Goal: Information Seeking & Learning: Learn about a topic

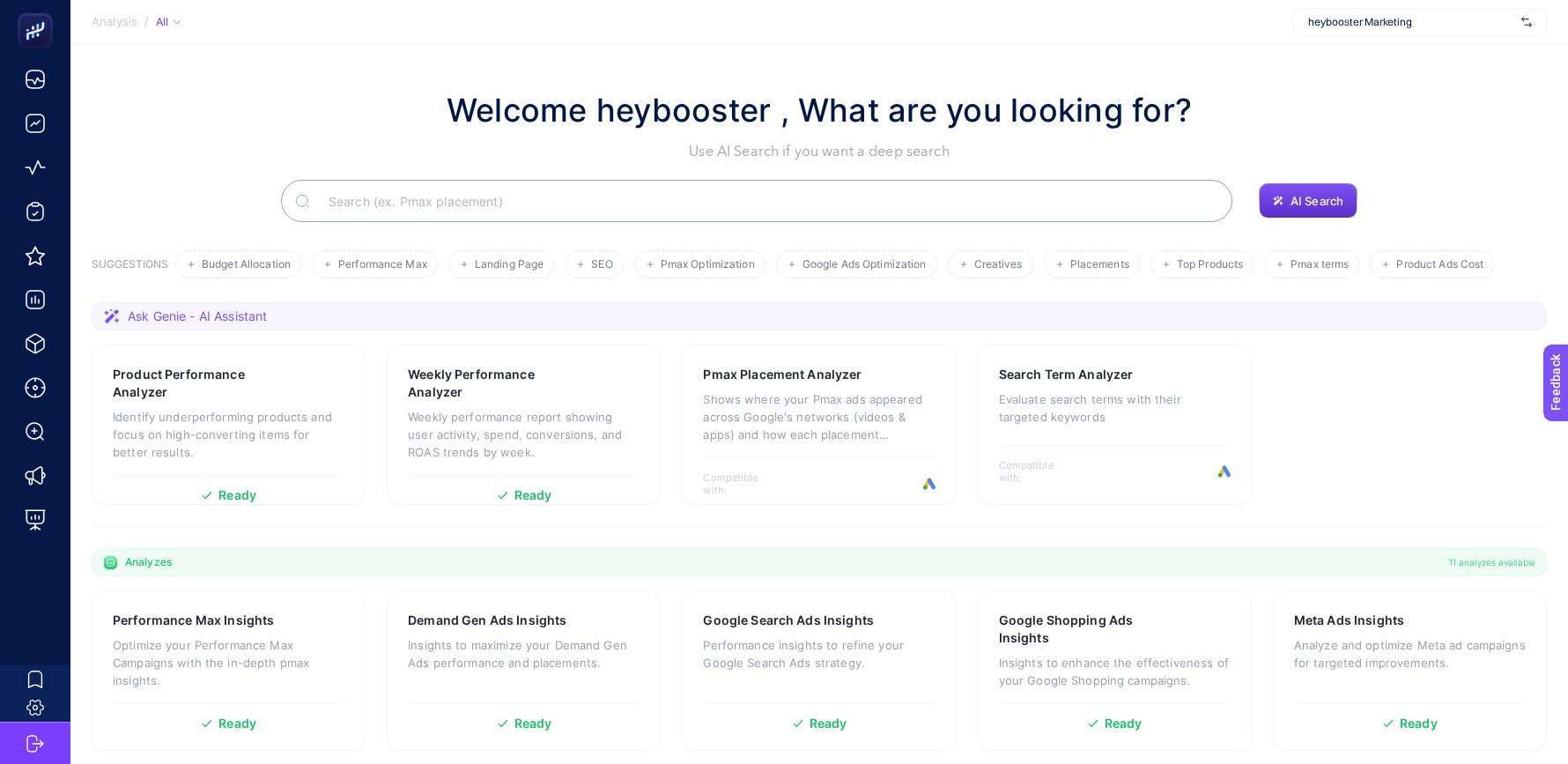
click at [442, 203] on input "Search" at bounding box center [766, 201] width 904 height 49
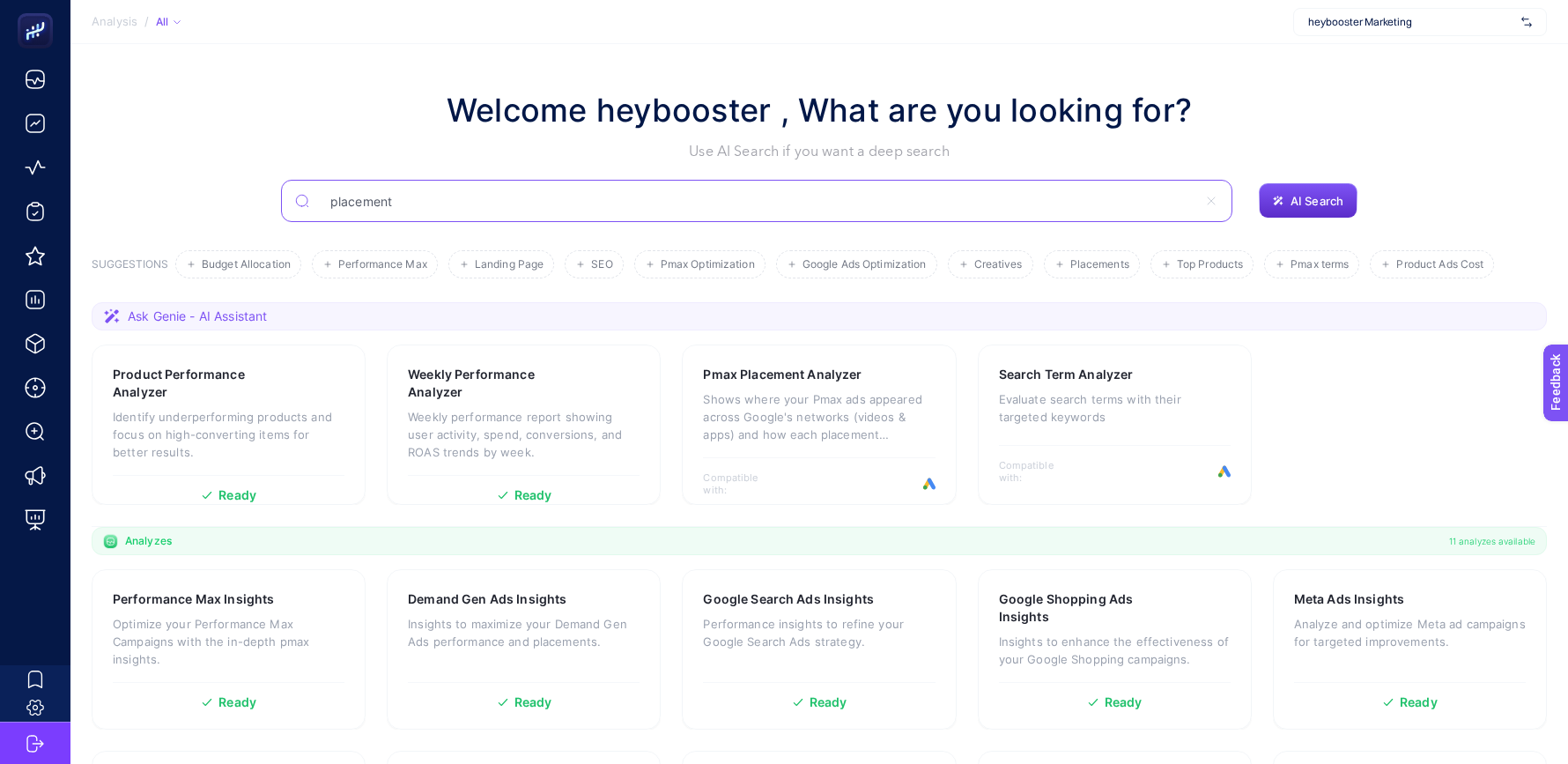
type input "placement"
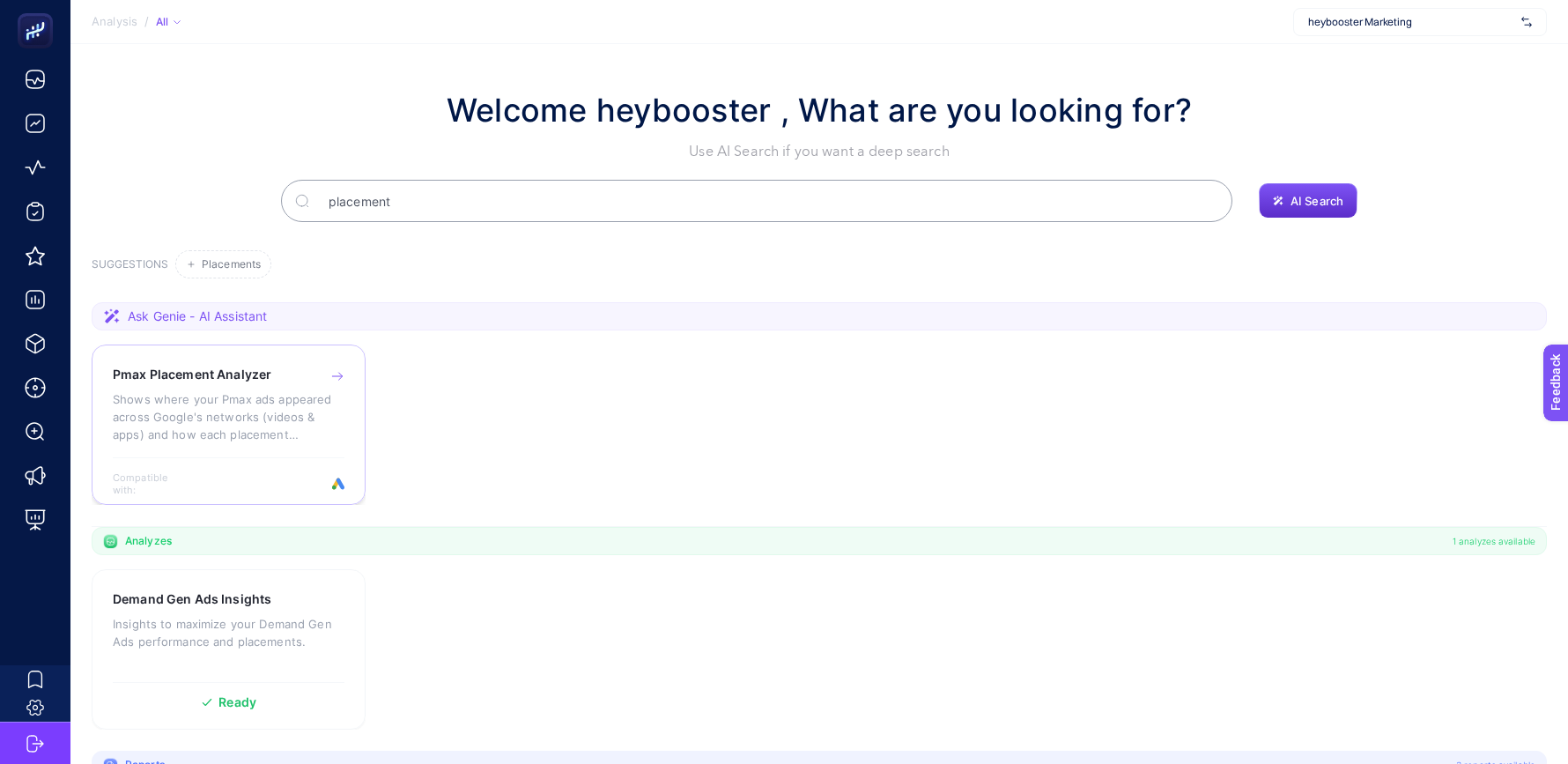
click at [200, 416] on p "Shows where your Pmax ads appeared across Google's networks (videos & apps) and…" at bounding box center [228, 417] width 232 height 53
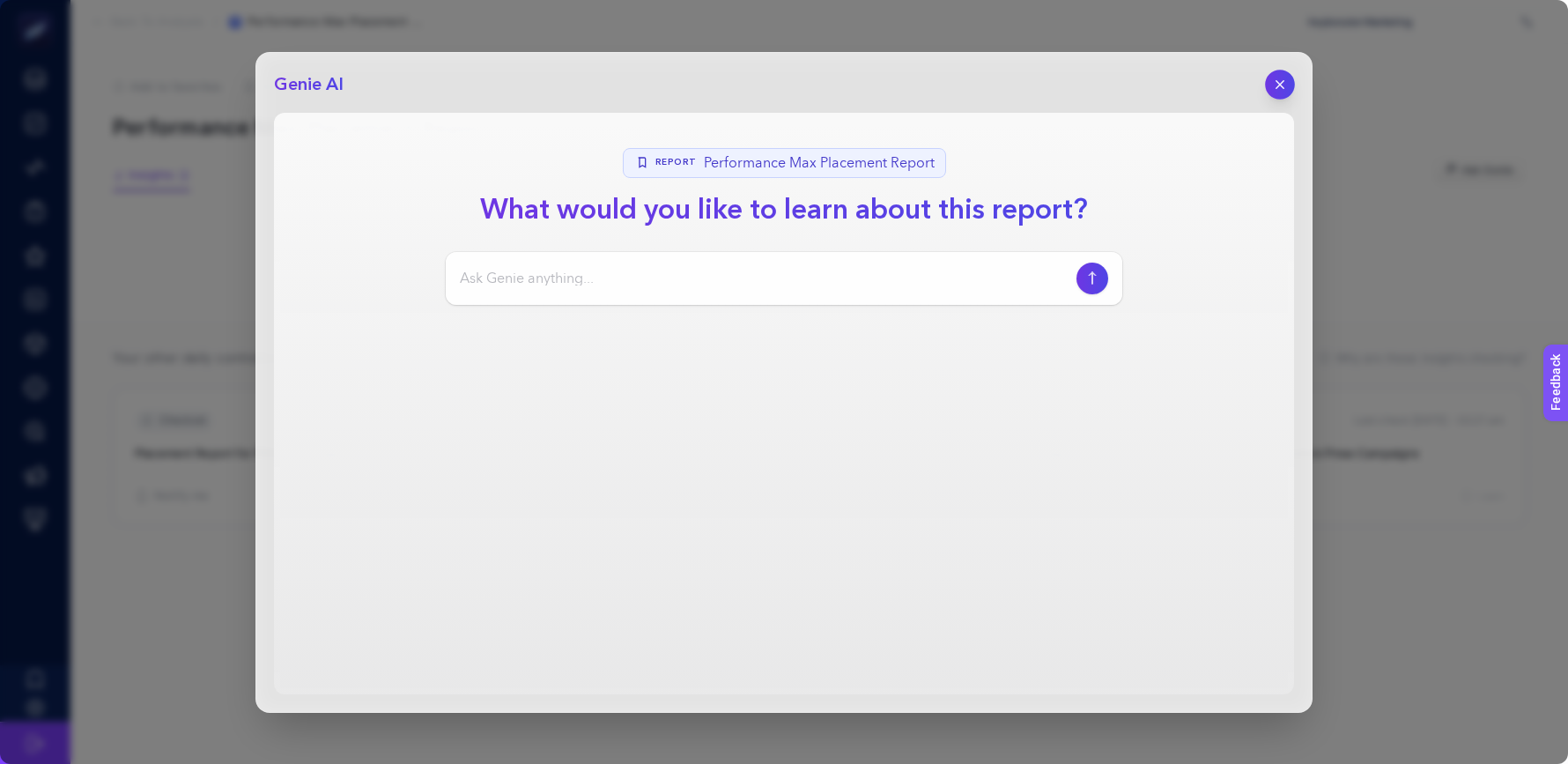
click at [1280, 82] on icon "button" at bounding box center [1280, 84] width 15 height 15
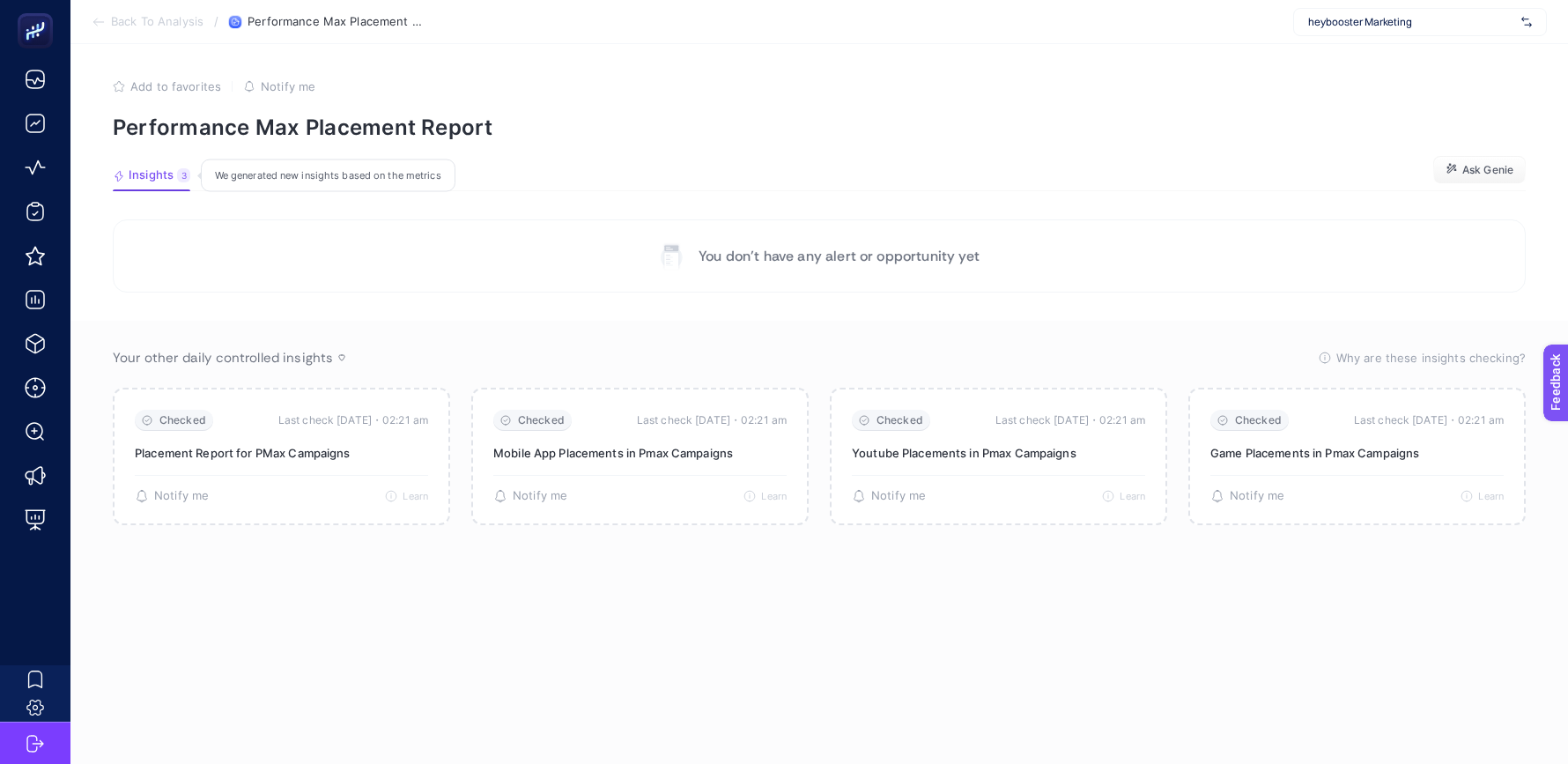
click at [157, 176] on span "Insights" at bounding box center [150, 175] width 44 height 14
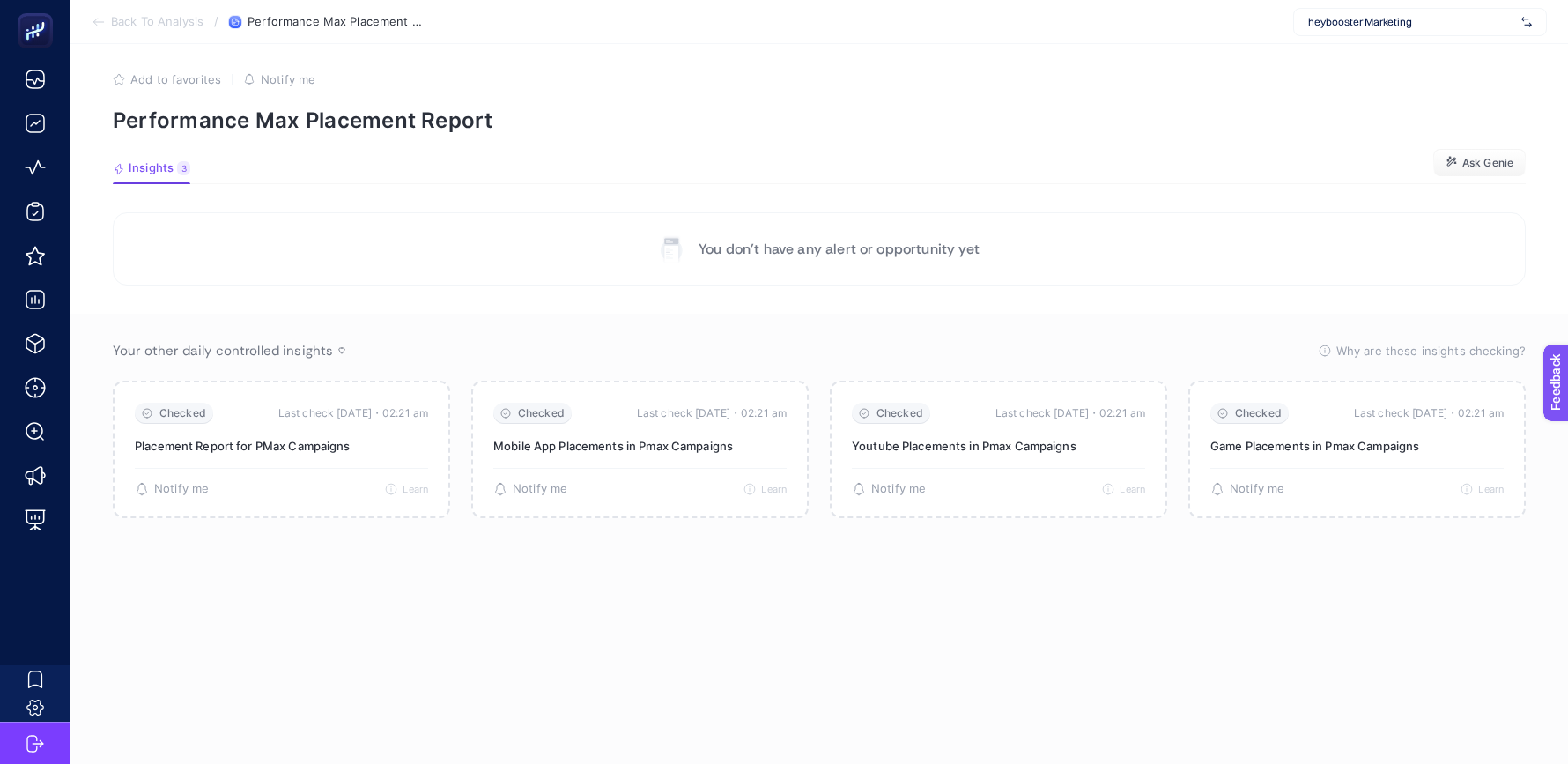
click at [163, 32] on section "Back To Analysis / Performance Max Placement Report heybooster Marketing" at bounding box center [819, 22] width 1497 height 44
click at [158, 19] on span "Back To Analysis" at bounding box center [157, 22] width 93 height 14
